Goal: Task Accomplishment & Management: Use online tool/utility

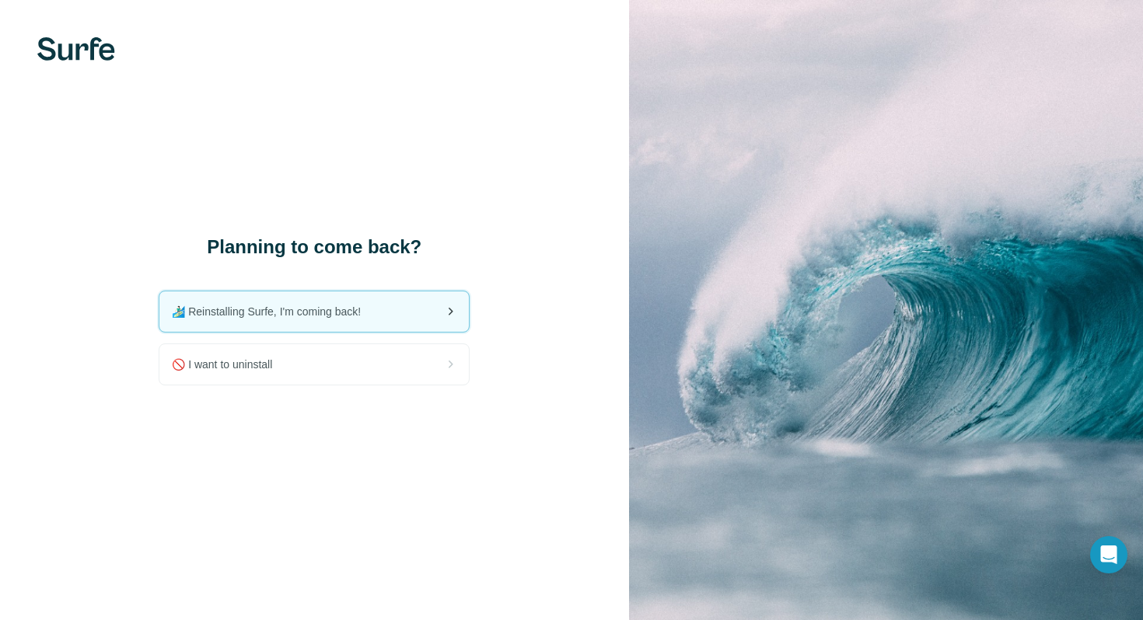
click at [349, 309] on span "🏄🏻‍♂️ Reinstalling Surfe, I'm coming back!" at bounding box center [272, 312] width 201 height 16
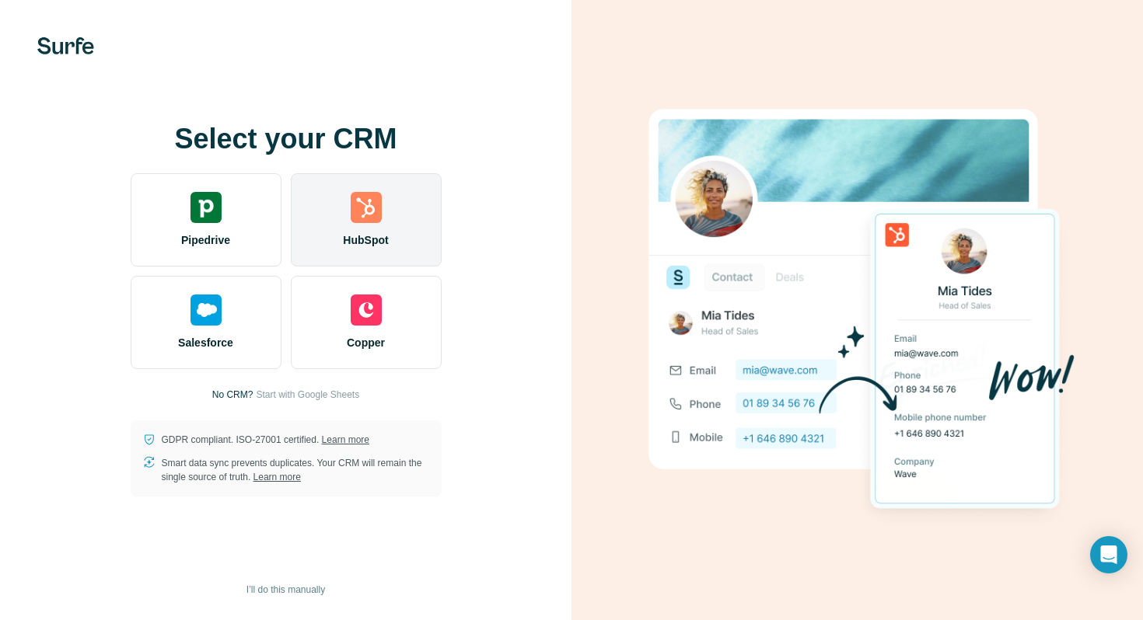
click at [346, 225] on div "HubSpot" at bounding box center [366, 219] width 151 height 93
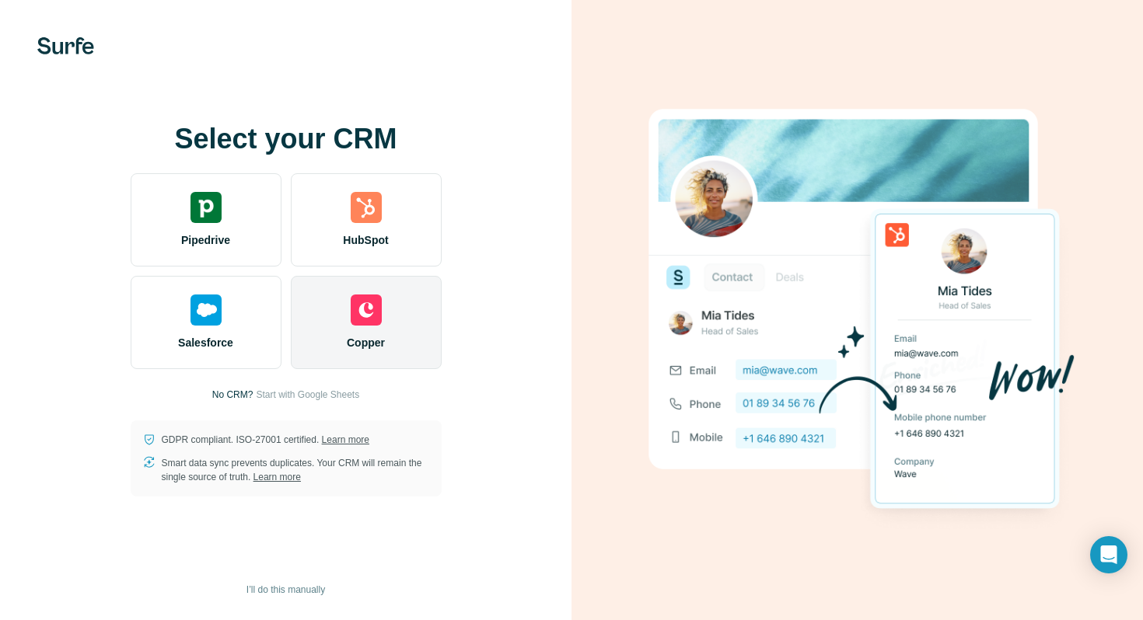
click at [326, 330] on div "Copper" at bounding box center [366, 322] width 151 height 93
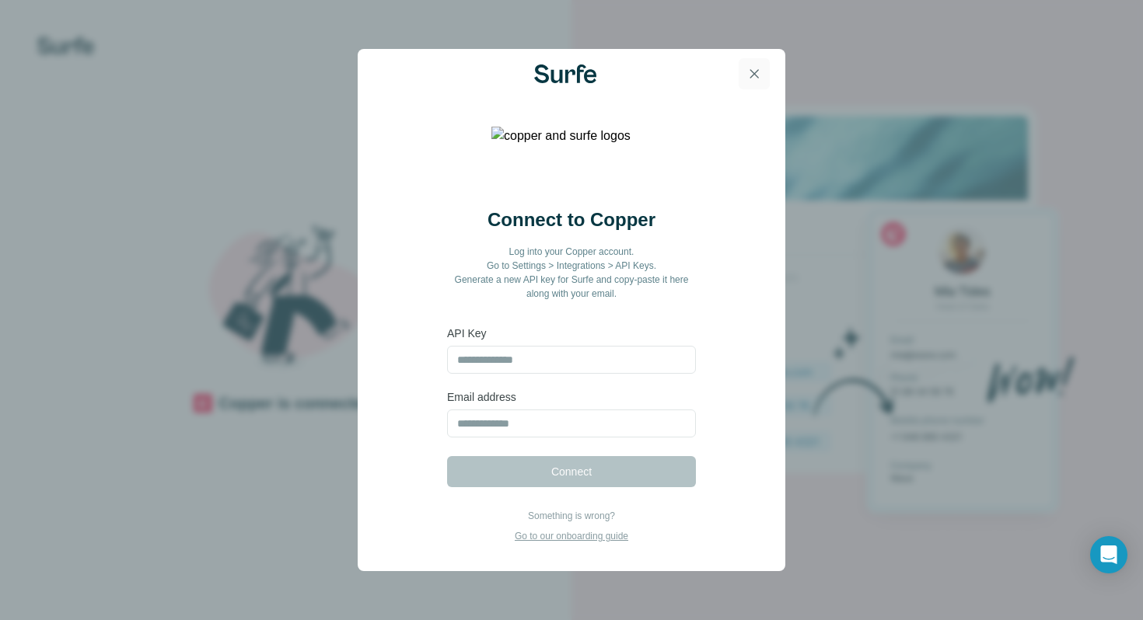
click at [759, 71] on icon "button" at bounding box center [754, 74] width 16 height 16
